Goal: Navigation & Orientation: Find specific page/section

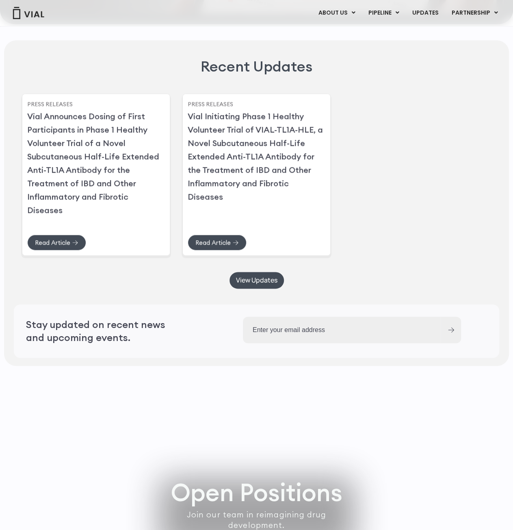
scroll to position [2108, 0]
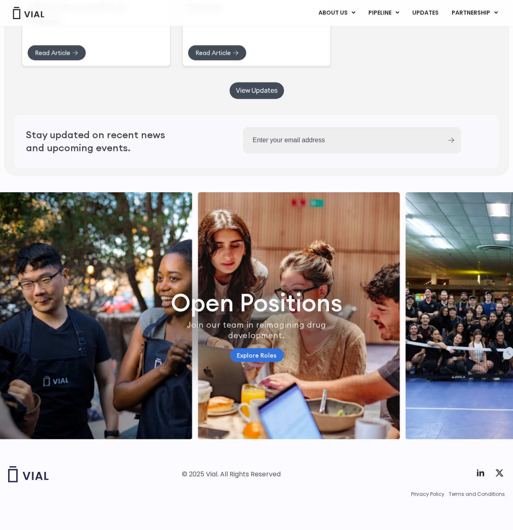
click at [262, 348] on link "Explore Roles" at bounding box center [257, 355] width 54 height 14
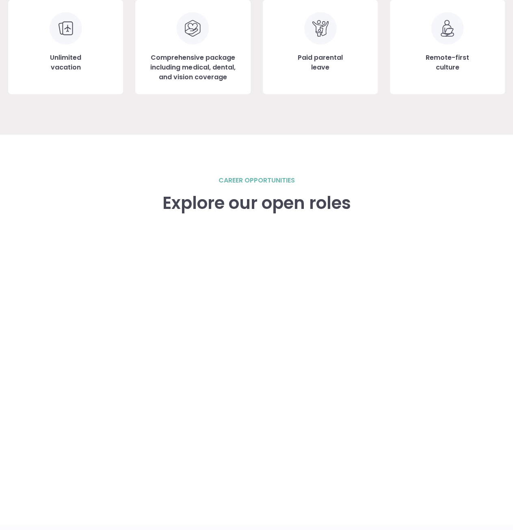
scroll to position [1063, 0]
